Goal: Transaction & Acquisition: Purchase product/service

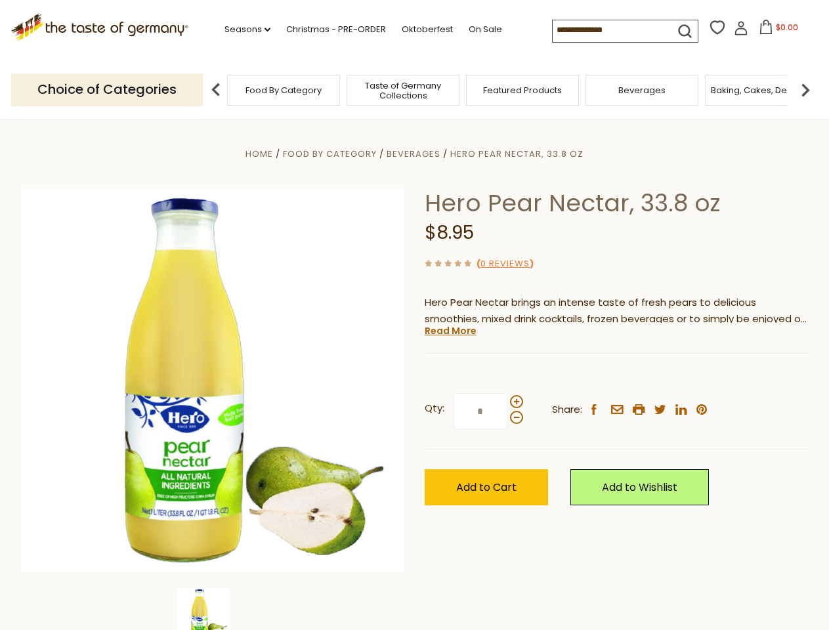
click at [414, 315] on div "Home Food By Category [GEOGRAPHIC_DATA] Hero Pear Nectar, 33.8 oz Hero Pear Nec…" at bounding box center [414, 398] width 807 height 505
click at [242, 30] on link "Seasons dropdown_arrow" at bounding box center [248, 29] width 46 height 14
click at [609, 30] on input at bounding box center [608, 29] width 111 height 18
click at [776, 31] on span "$0.00" at bounding box center [787, 27] width 22 height 11
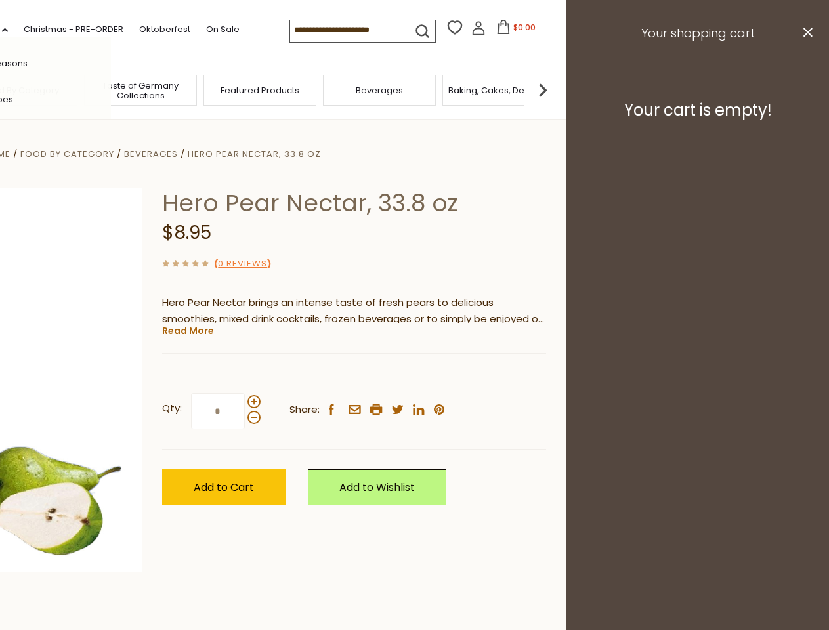
click at [111, 89] on div "All Seasons Recipes Game Day [DATE] [DATE] [DATE][PERSON_NAME] [DATE] Springfes…" at bounding box center [36, 315] width 149 height 557
click at [556, 89] on img at bounding box center [543, 90] width 26 height 26
click at [414, 375] on div "Qty: * Share: facebook email printer twitter linkedin pinterest" at bounding box center [354, 412] width 384 height 76
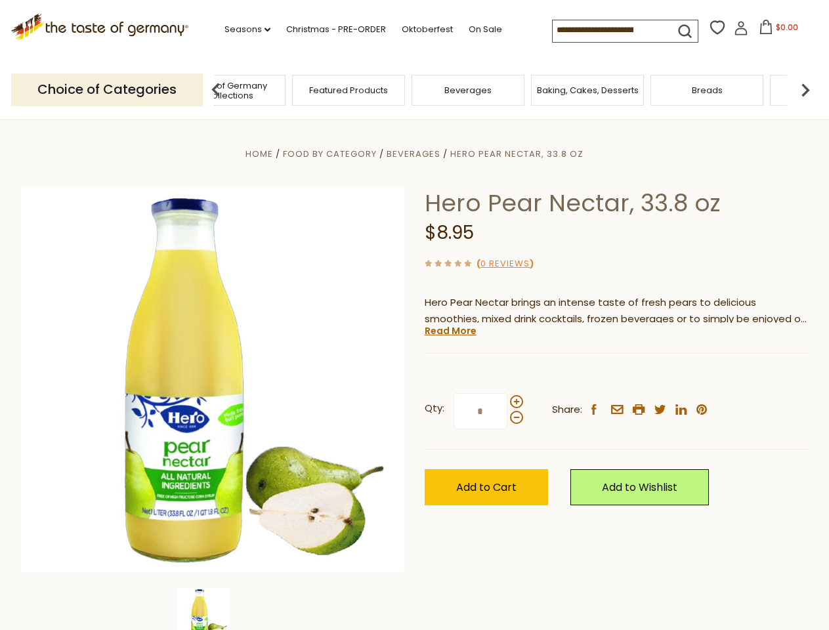
click at [213, 609] on img at bounding box center [203, 614] width 53 height 53
click at [450, 331] on link "Read More" at bounding box center [451, 330] width 52 height 13
